Goal: Information Seeking & Learning: Learn about a topic

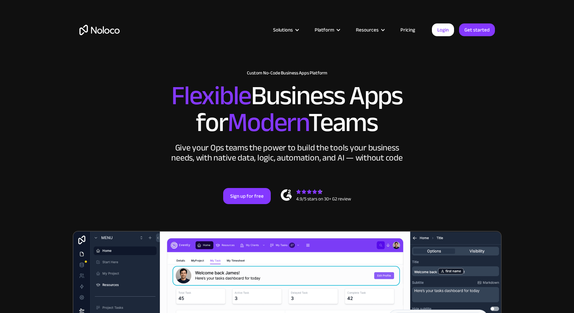
click at [409, 32] on link "Pricing" at bounding box center [408, 29] width 32 height 9
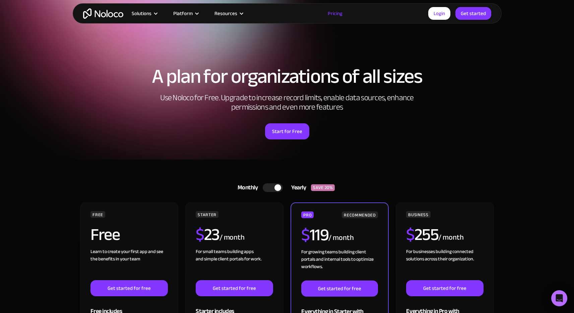
scroll to position [8, 0]
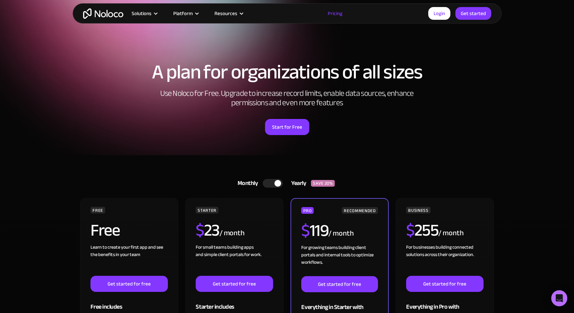
click at [272, 183] on div at bounding box center [273, 183] width 20 height 9
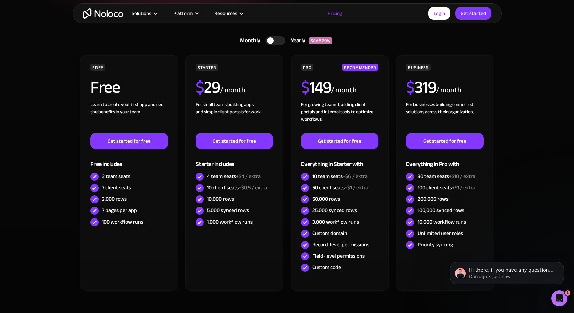
scroll to position [0, 0]
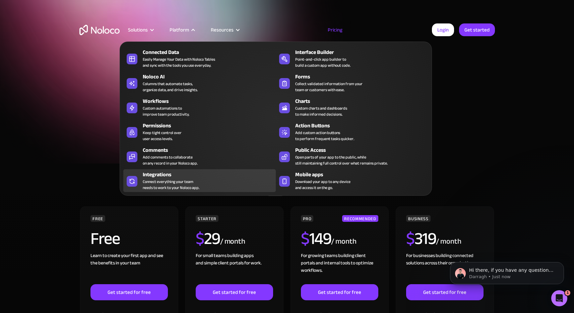
click at [157, 184] on div "Connect everything your team needs to work to your Noloco app." at bounding box center [171, 185] width 57 height 12
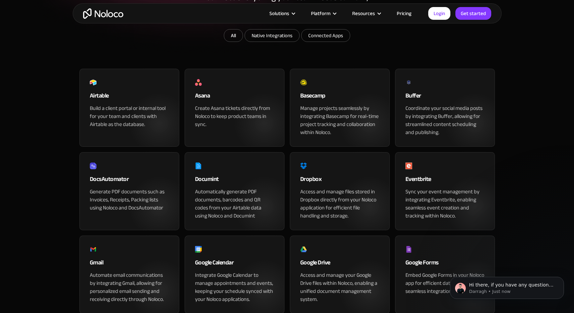
scroll to position [21, 0]
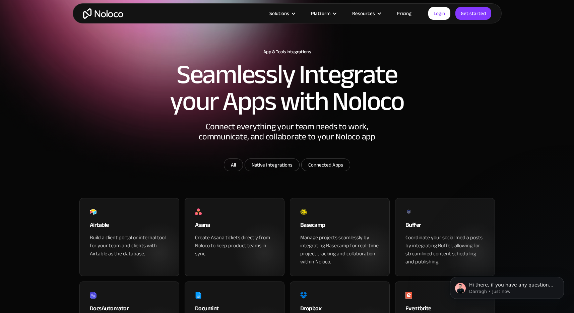
click at [106, 7] on div "Solutions Use Cases Business Types Project Management Keep track of customers, …" at bounding box center [287, 13] width 429 height 20
click at [105, 10] on img "home" at bounding box center [103, 13] width 40 height 10
